Goal: Check status: Check status

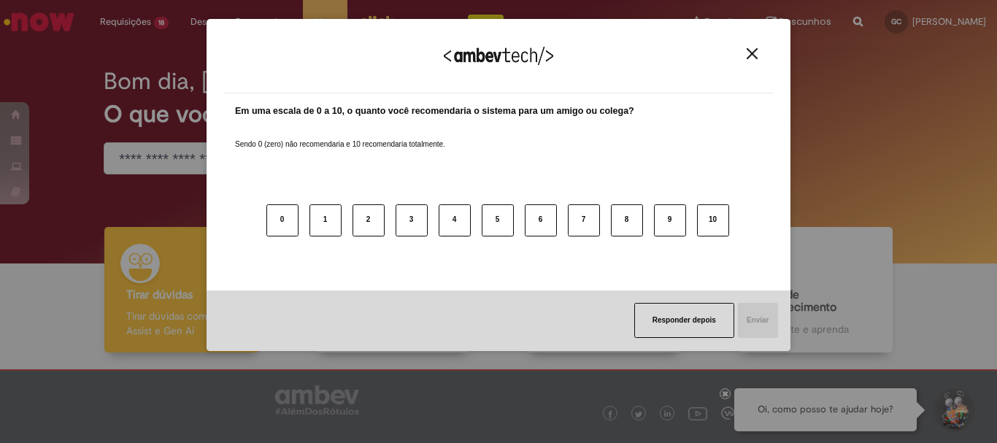
drag, startPoint x: 745, startPoint y: 53, endPoint x: 732, endPoint y: 53, distance: 12.4
click at [748, 52] on button "Close" at bounding box center [753, 53] width 20 height 12
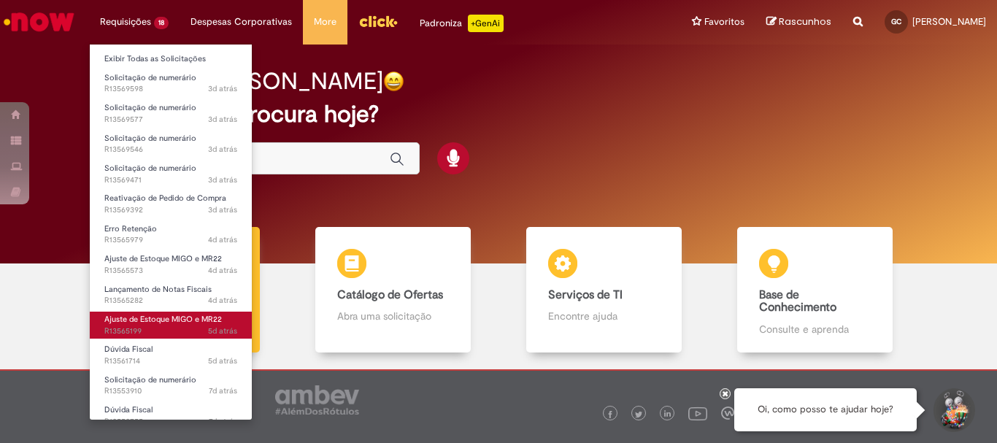
click at [173, 314] on span "Ajuste de Estoque MIGO e MR22" at bounding box center [163, 319] width 118 height 11
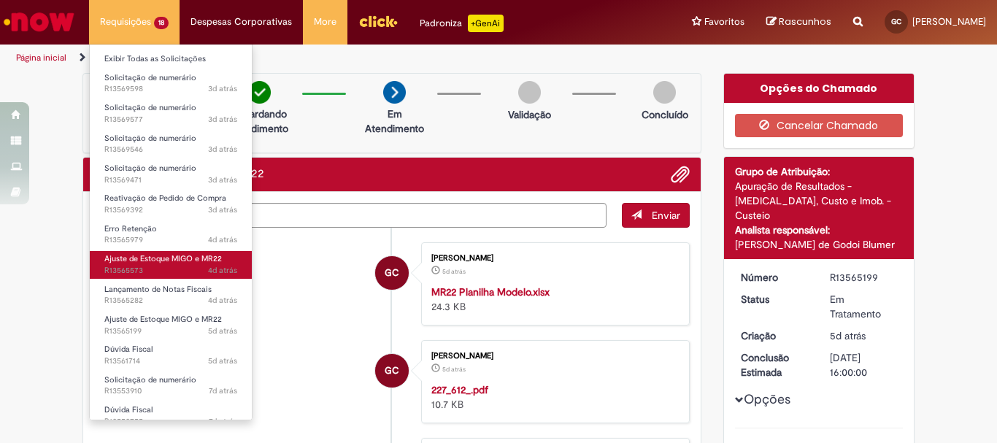
click at [183, 261] on span "Ajuste de Estoque MIGO e MR22" at bounding box center [163, 258] width 118 height 11
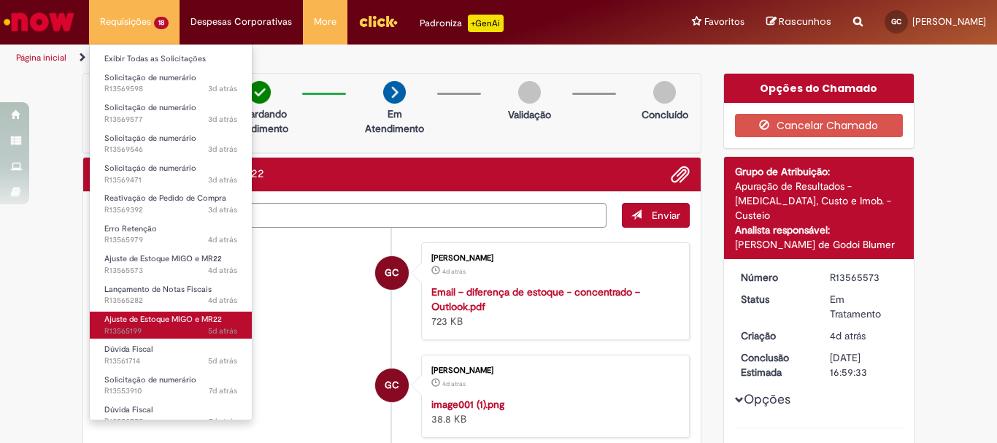
click at [173, 322] on span "Ajuste de Estoque MIGO e MR22" at bounding box center [163, 319] width 118 height 11
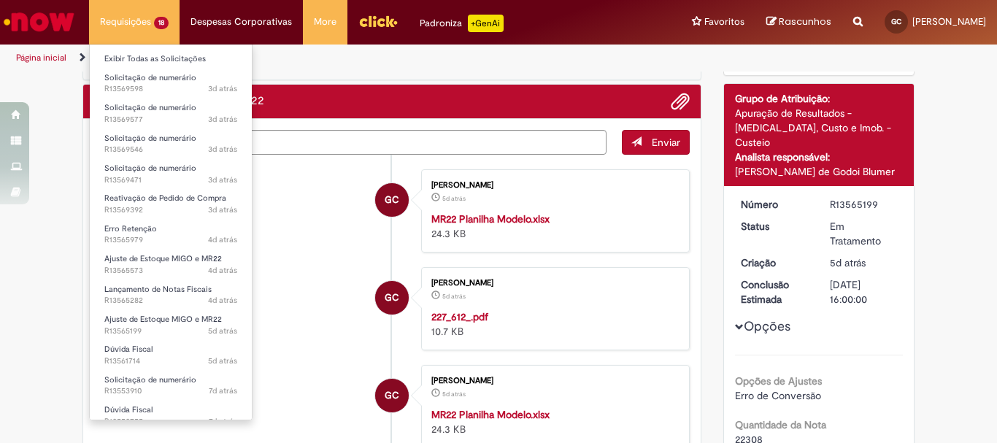
scroll to position [195, 0]
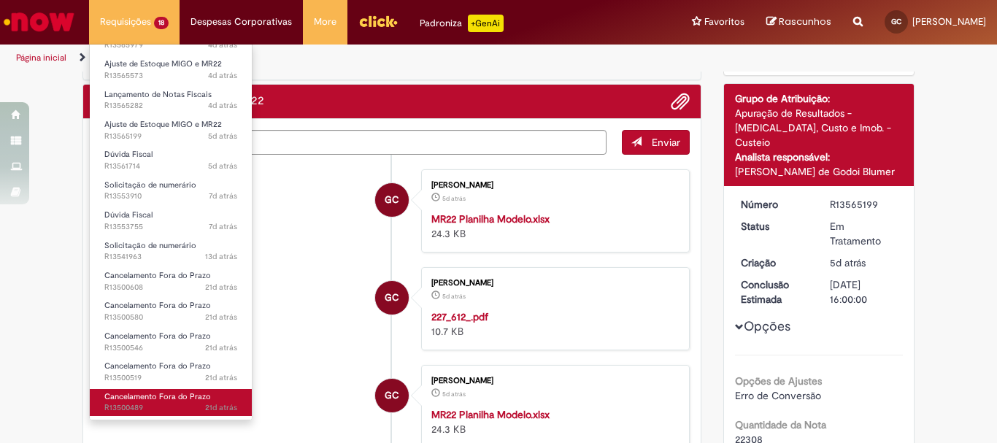
click at [191, 404] on span "21d atrás 21 dias atrás R13500489" at bounding box center [170, 408] width 133 height 12
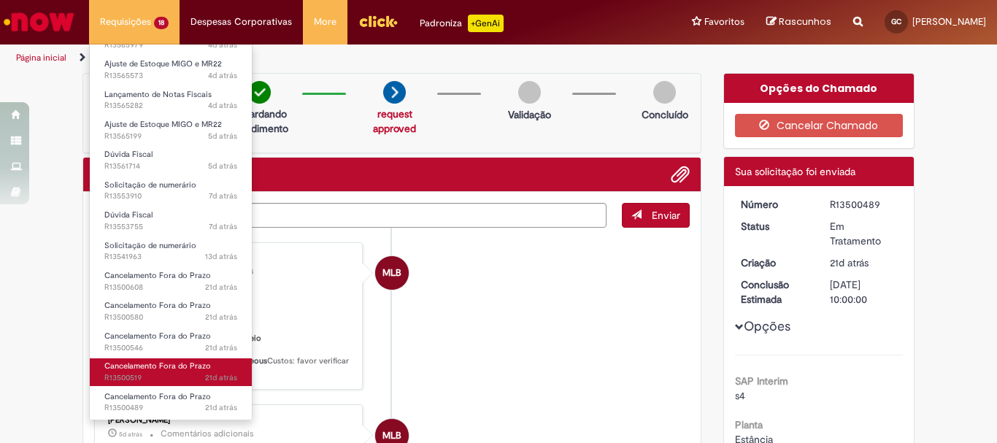
click at [153, 378] on span "21d atrás 21 dias atrás R13500519" at bounding box center [170, 378] width 133 height 12
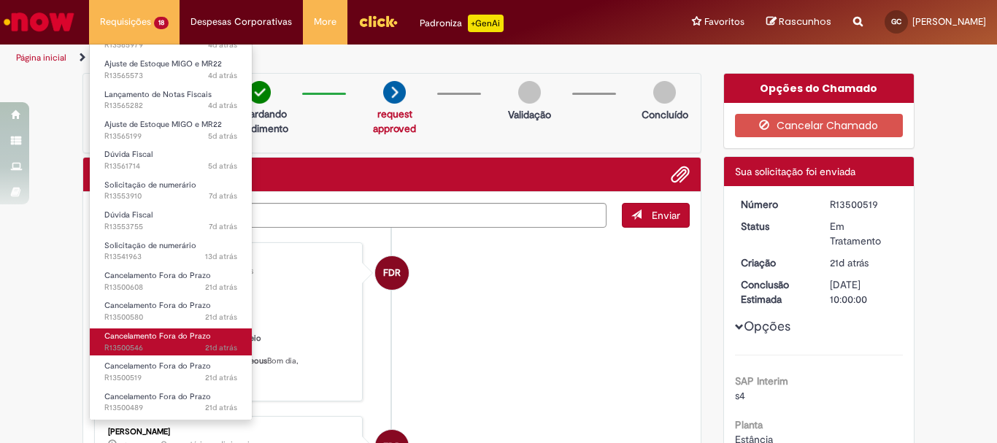
click at [161, 344] on span "21d atrás 21 dias atrás R13500546" at bounding box center [170, 348] width 133 height 12
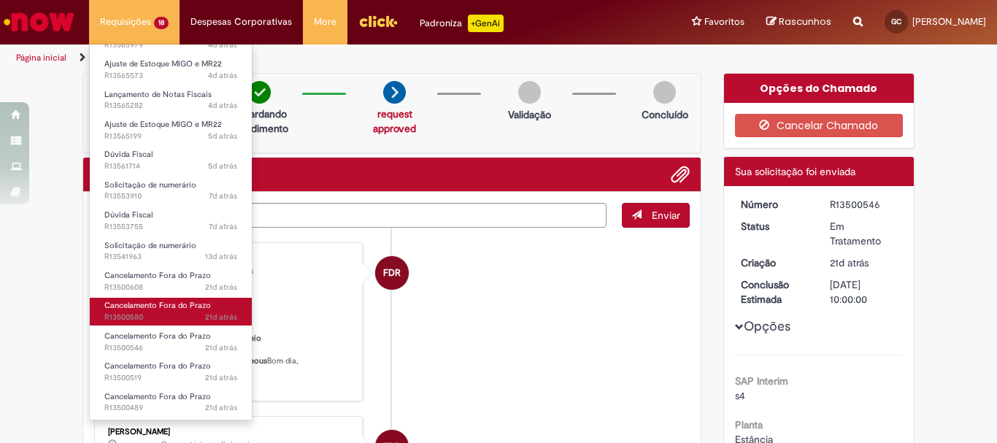
click at [166, 313] on span "21d atrás 21 dias atrás R13500580" at bounding box center [170, 318] width 133 height 12
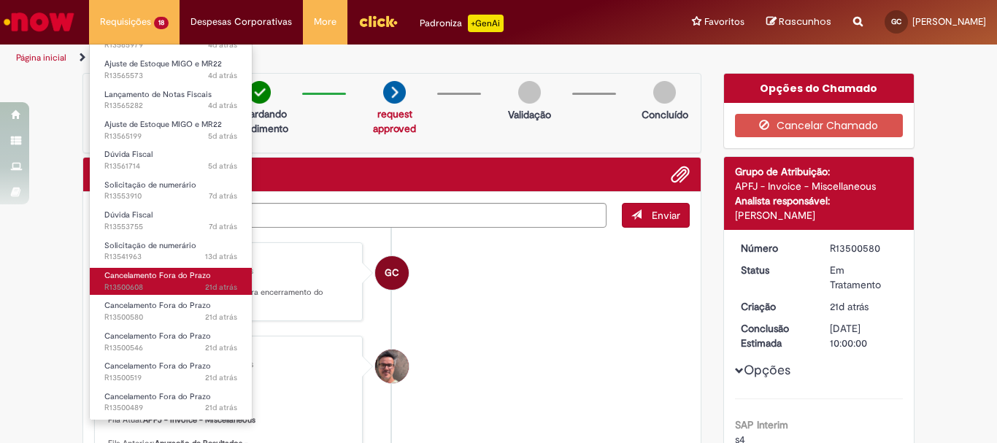
click at [180, 277] on span "Cancelamento Fora do Prazo" at bounding box center [157, 275] width 107 height 11
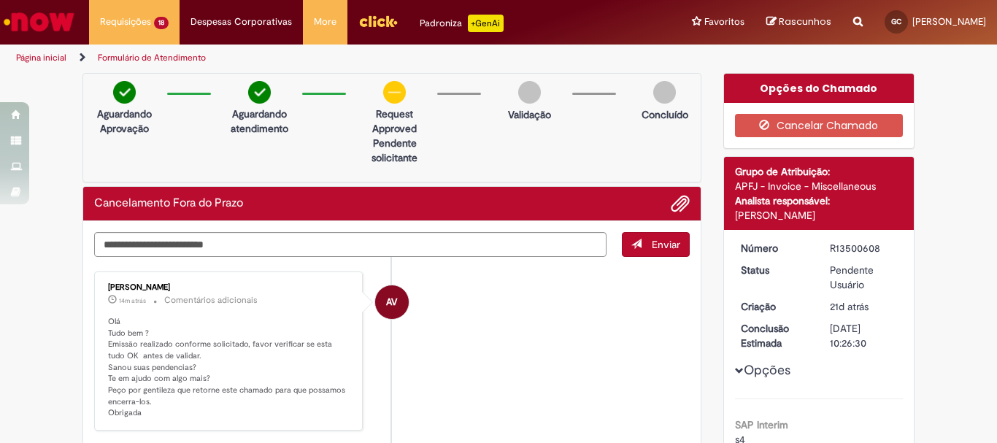
scroll to position [146, 0]
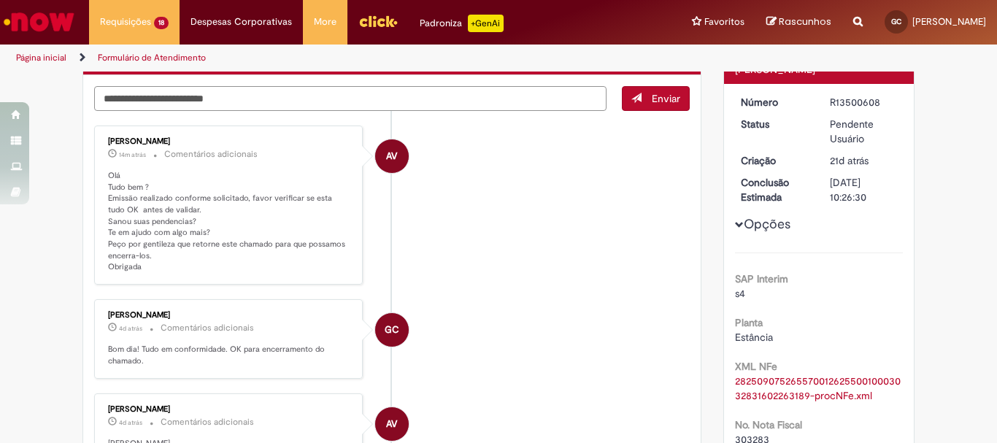
click at [230, 98] on textarea "Digite sua mensagem aqui..." at bounding box center [350, 98] width 513 height 25
type textarea "**********"
click at [475, 167] on li "AV [PERSON_NAME] 14m atrás 14 minutos atrás Comentários adicionais Olá Tudo bem…" at bounding box center [392, 205] width 596 height 159
click at [534, 172] on li "AV [PERSON_NAME] 14m atrás 14 minutos atrás Comentários adicionais Olá Tudo bem…" at bounding box center [392, 205] width 596 height 159
click at [463, 95] on textarea "**********" at bounding box center [350, 98] width 513 height 25
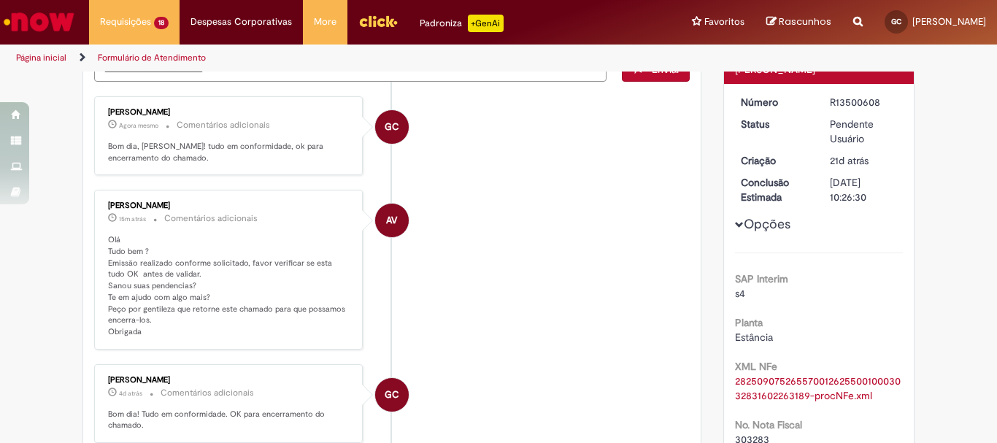
scroll to position [117, 0]
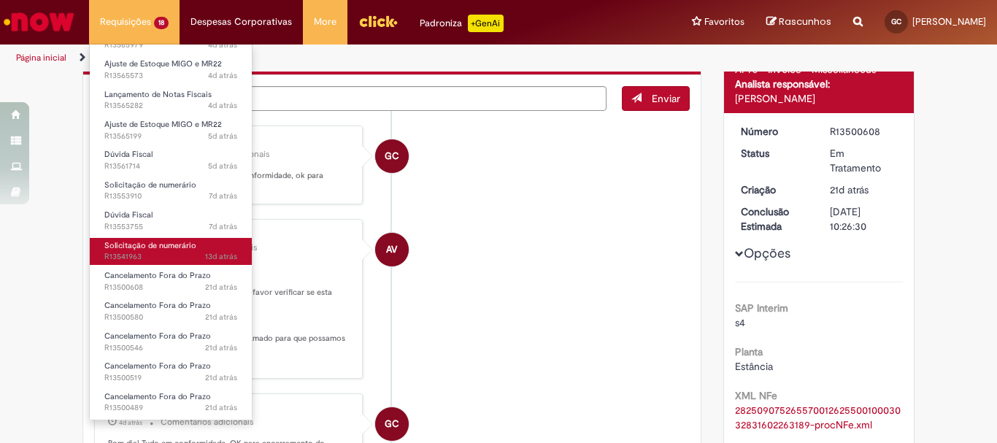
click at [148, 261] on span "13d atrás 13 dias atrás R13541963" at bounding box center [170, 257] width 133 height 12
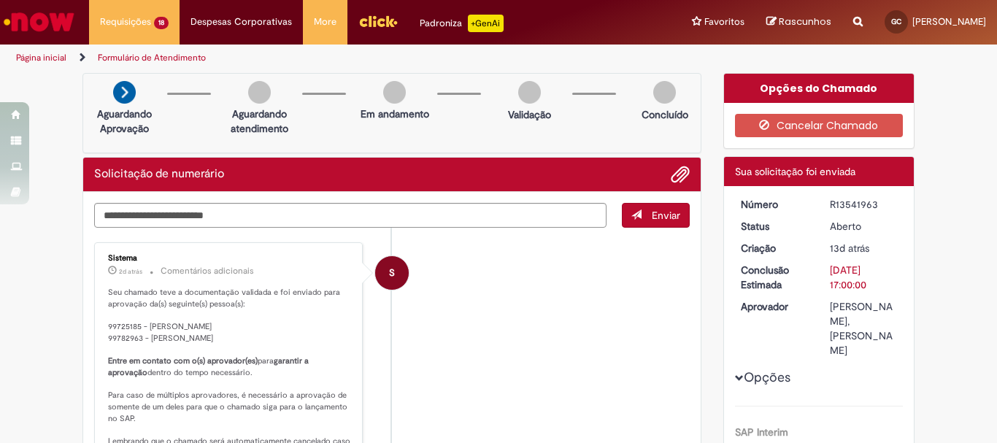
click at [862, 202] on div "R13541963" at bounding box center [864, 204] width 68 height 15
copy div "R13541963"
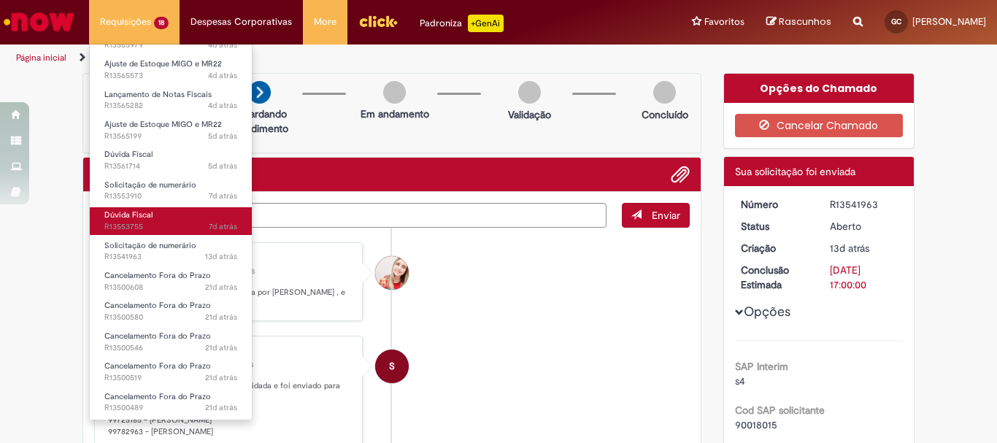
click at [141, 229] on span "7d atrás 7 dias atrás R13553755" at bounding box center [170, 227] width 133 height 12
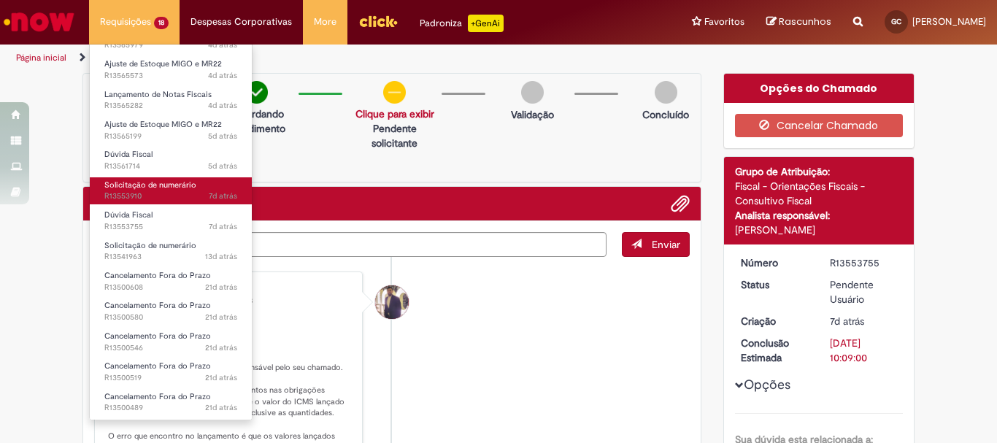
click at [164, 189] on span "Solicitação de numerário" at bounding box center [150, 185] width 92 height 11
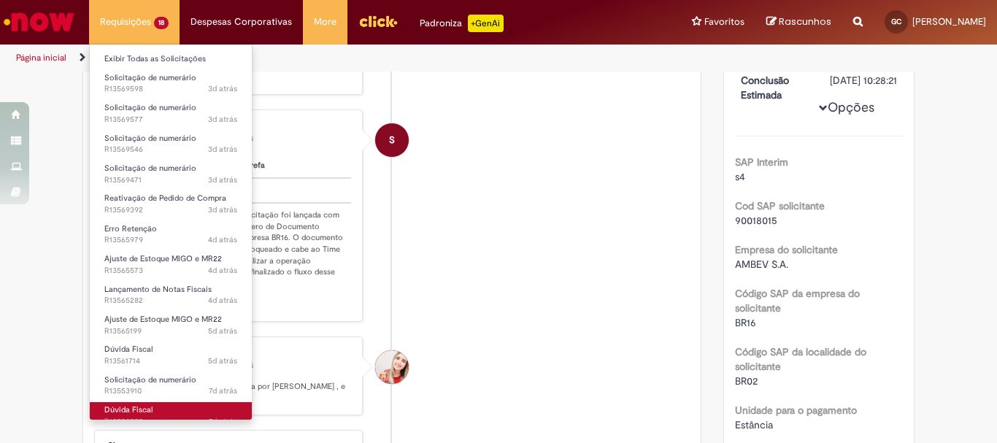
scroll to position [146, 0]
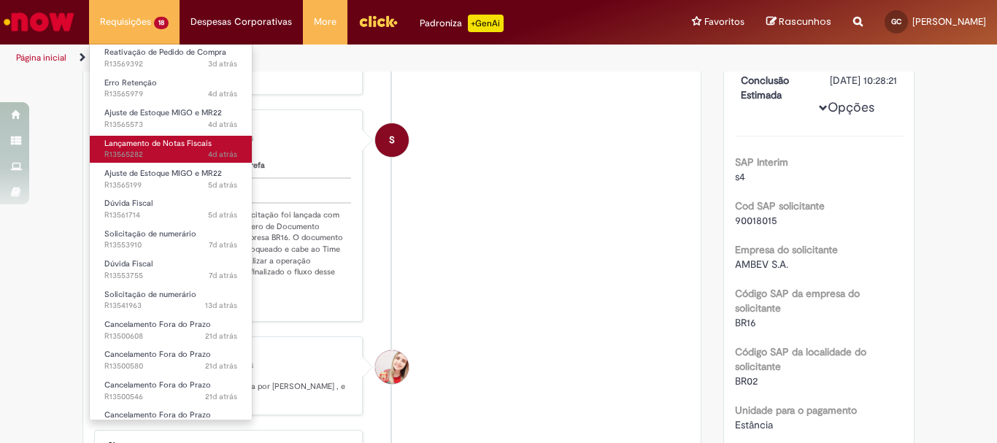
click at [178, 154] on span "4d atrás 4 dias atrás R13565282" at bounding box center [170, 155] width 133 height 12
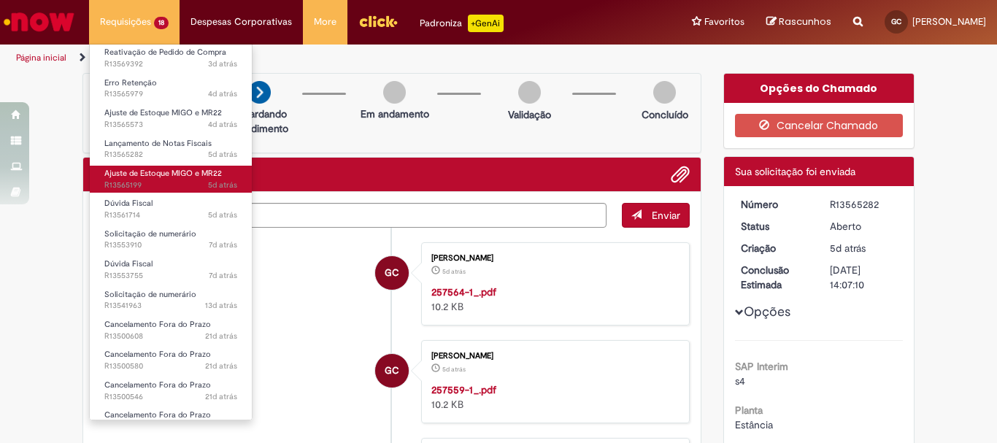
scroll to position [73, 0]
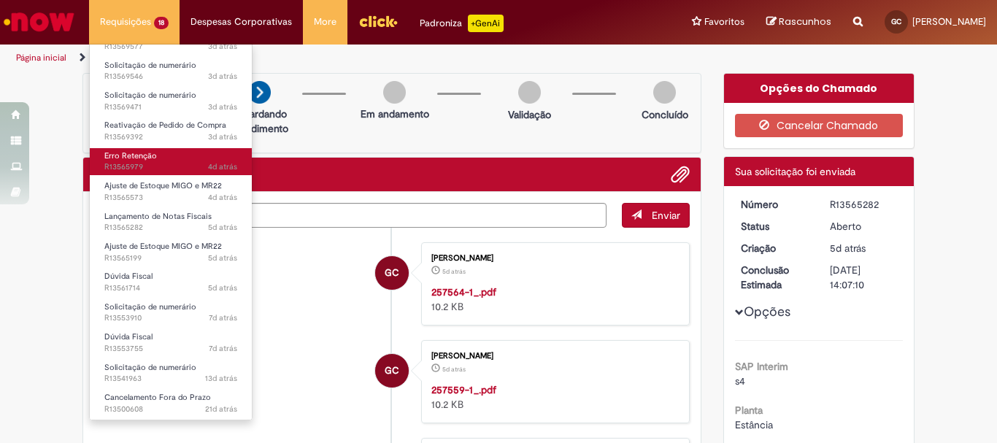
click at [161, 158] on link "Erro Retenção 4d atrás 4 dias atrás R13565979" at bounding box center [171, 161] width 162 height 27
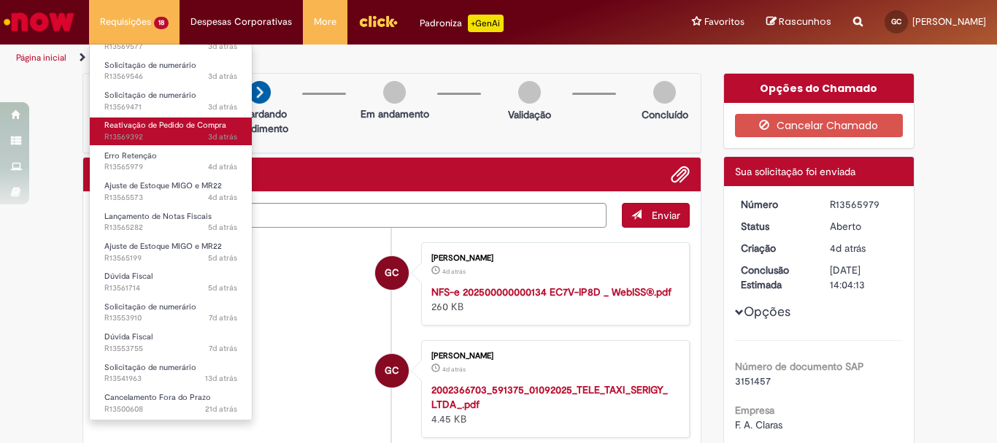
click at [175, 129] on span "Reativação de Pedido de Compra" at bounding box center [165, 125] width 122 height 11
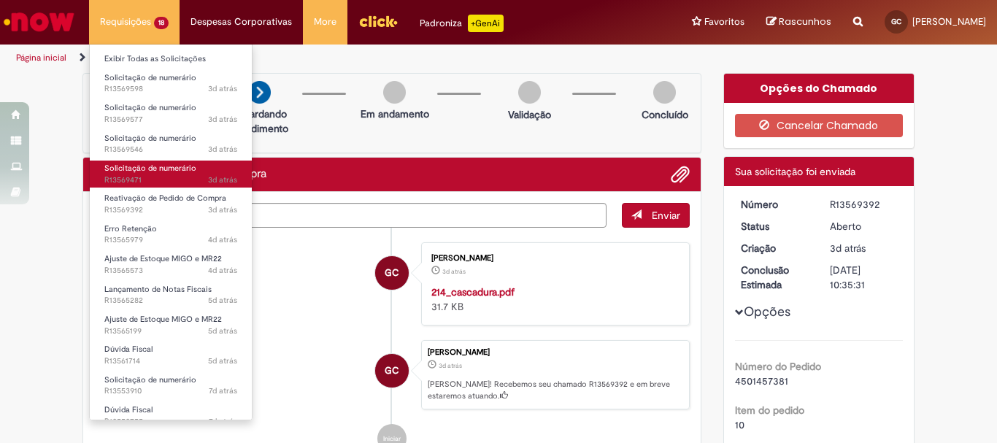
click at [168, 173] on span "Solicitação de numerário" at bounding box center [150, 168] width 92 height 11
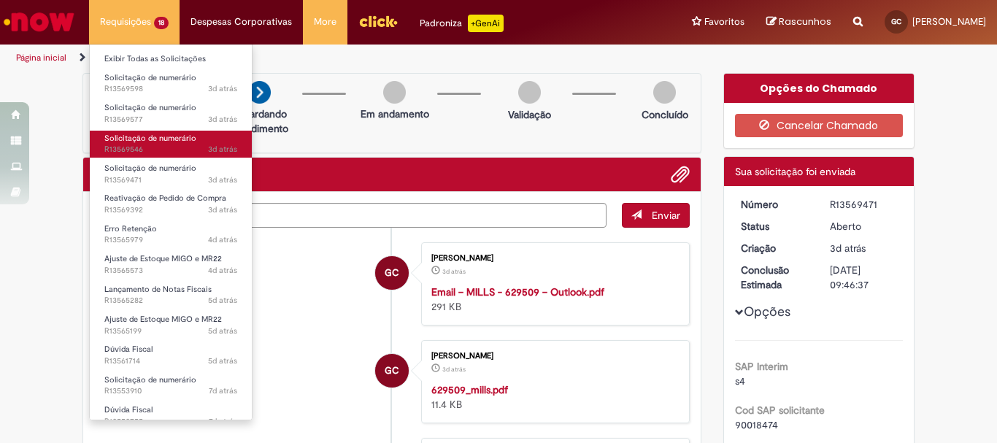
click at [164, 142] on span "Solicitação de numerário" at bounding box center [150, 138] width 92 height 11
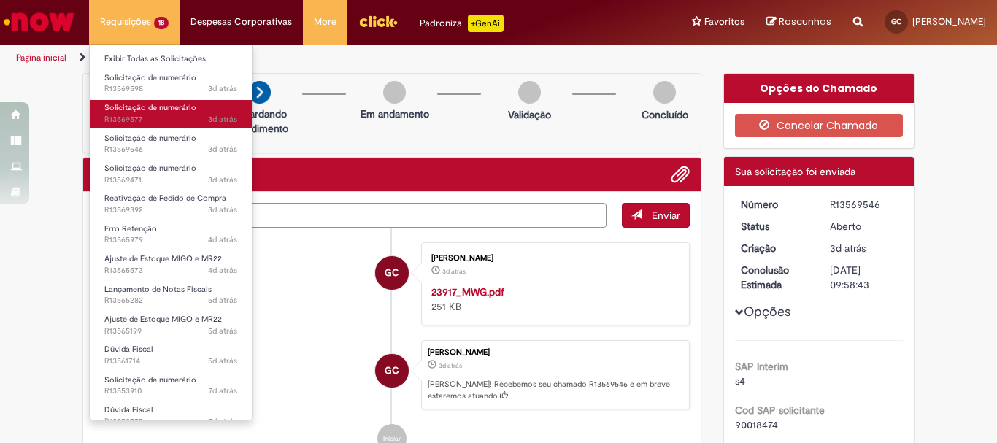
click at [162, 115] on span "3d atrás 3 dias atrás R13569577" at bounding box center [170, 120] width 133 height 12
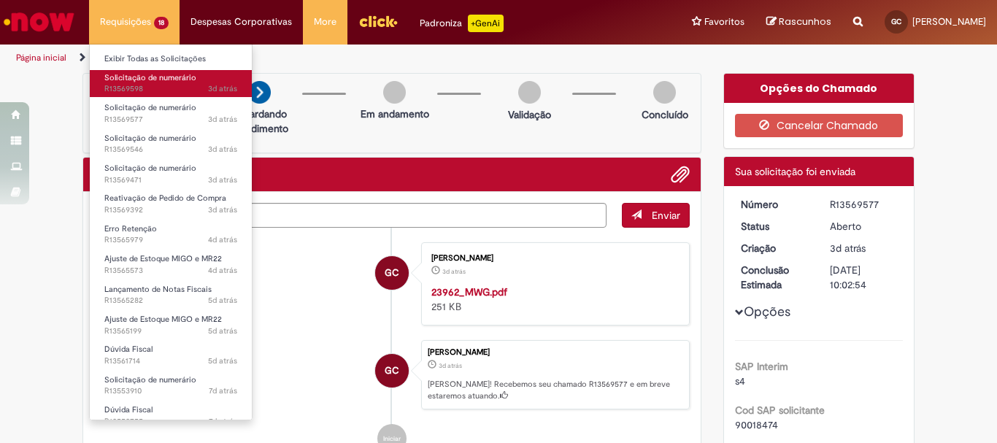
click at [153, 92] on span "3d atrás 3 dias atrás R13569598" at bounding box center [170, 89] width 133 height 12
